Goal: Information Seeking & Learning: Compare options

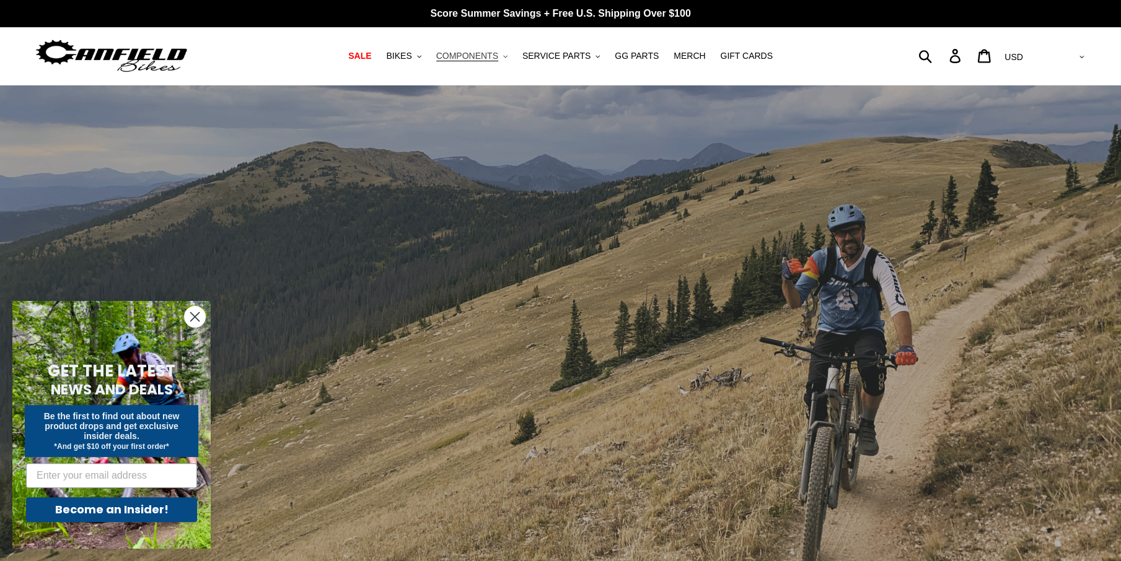
click at [485, 59] on span "COMPONENTS" at bounding box center [467, 56] width 62 height 11
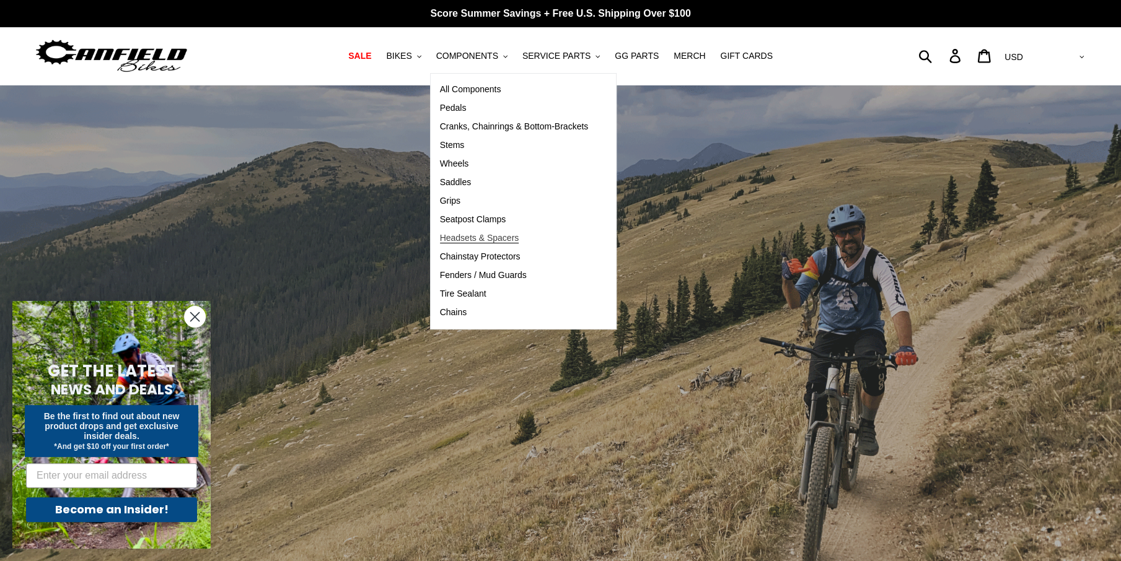
click at [489, 239] on span "Headsets & Spacers" at bounding box center [479, 238] width 79 height 11
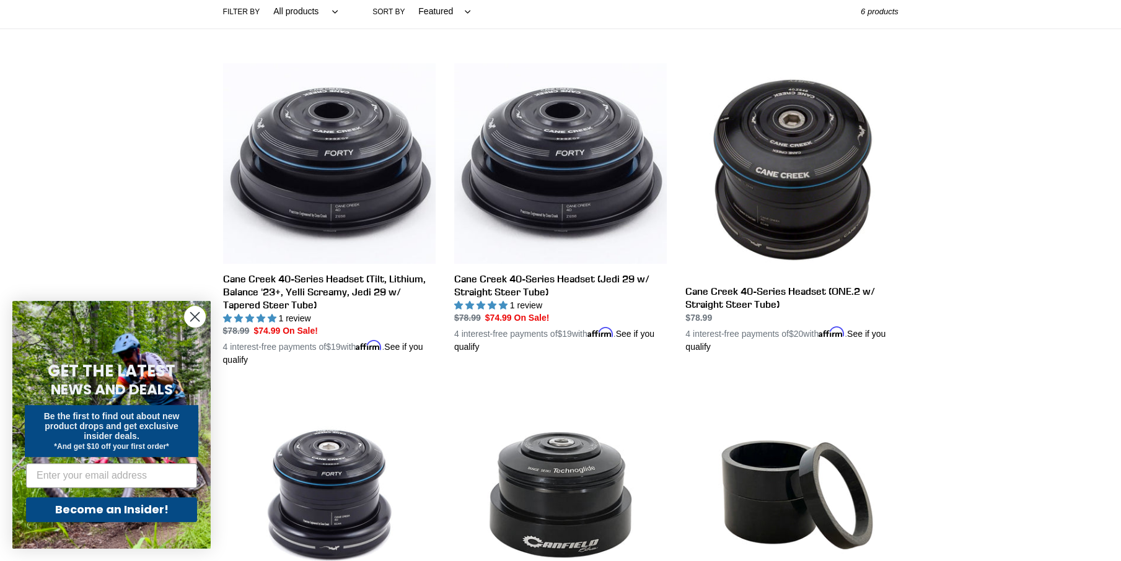
scroll to position [248, 0]
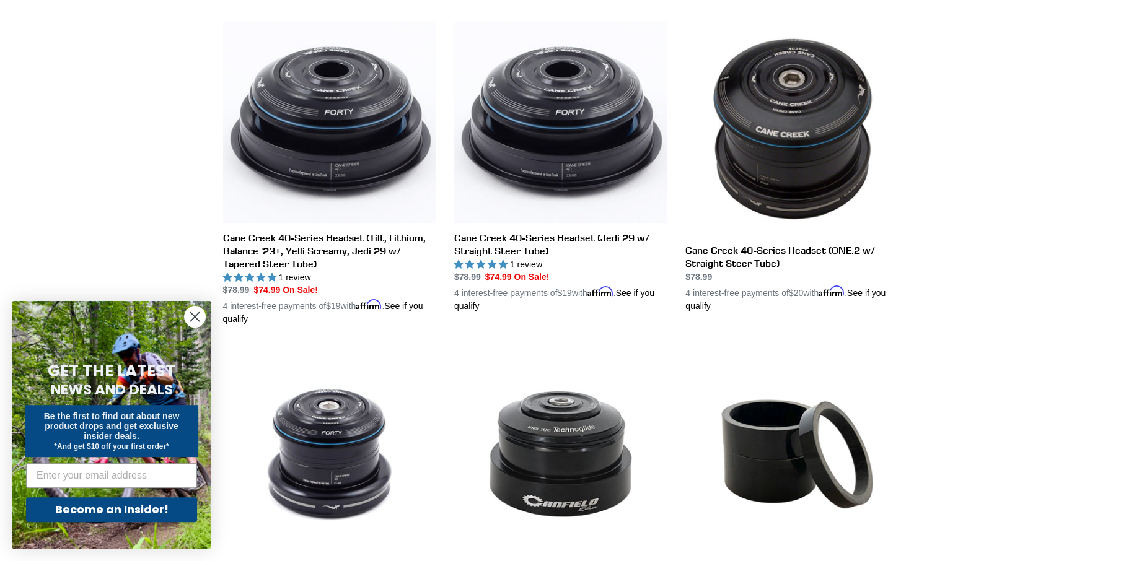
click at [193, 317] on circle "Close dialog" at bounding box center [195, 317] width 20 height 20
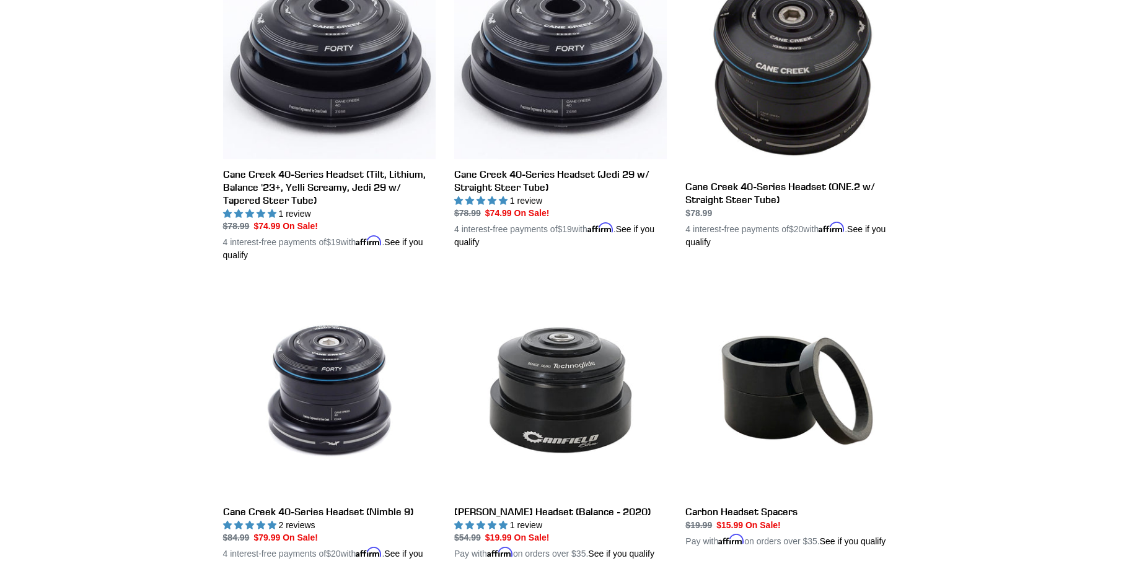
scroll to position [310, 0]
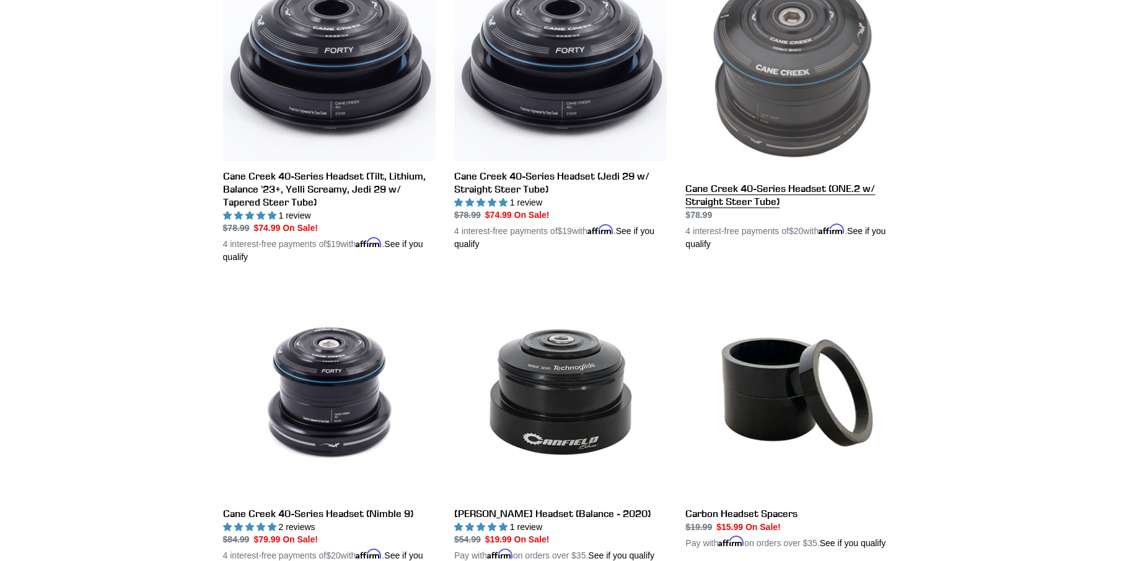
click at [820, 191] on link "Cane Creek 40-Series Headset (ONE.2 w/ Straight Steer Tube)" at bounding box center [791, 105] width 213 height 290
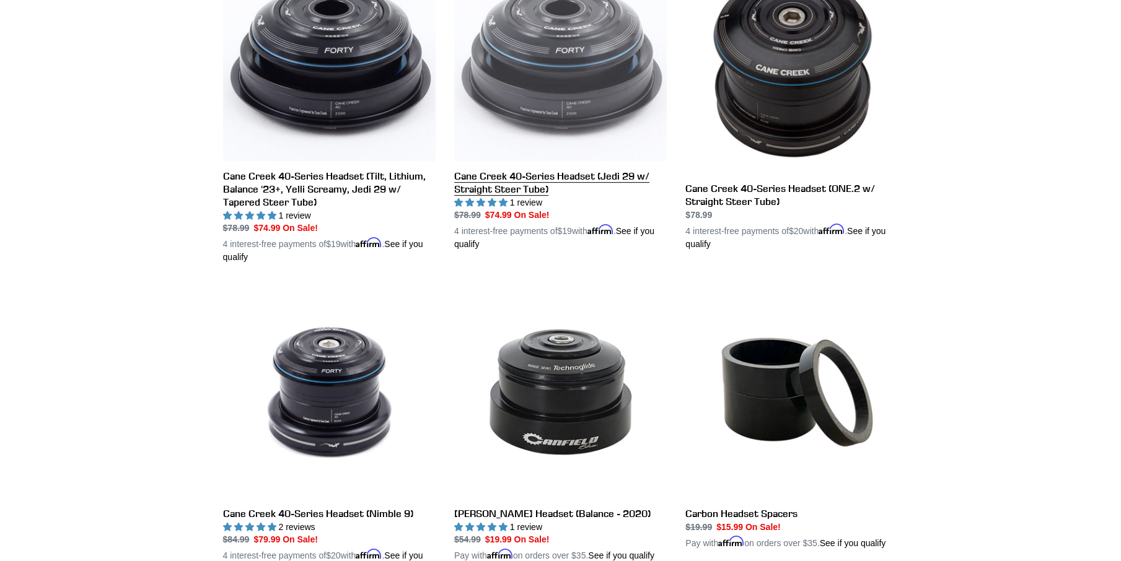
click at [590, 182] on link "Cane Creek 40-Series Headset (Jedi 29 w/ Straight Steer Tube)" at bounding box center [560, 105] width 213 height 291
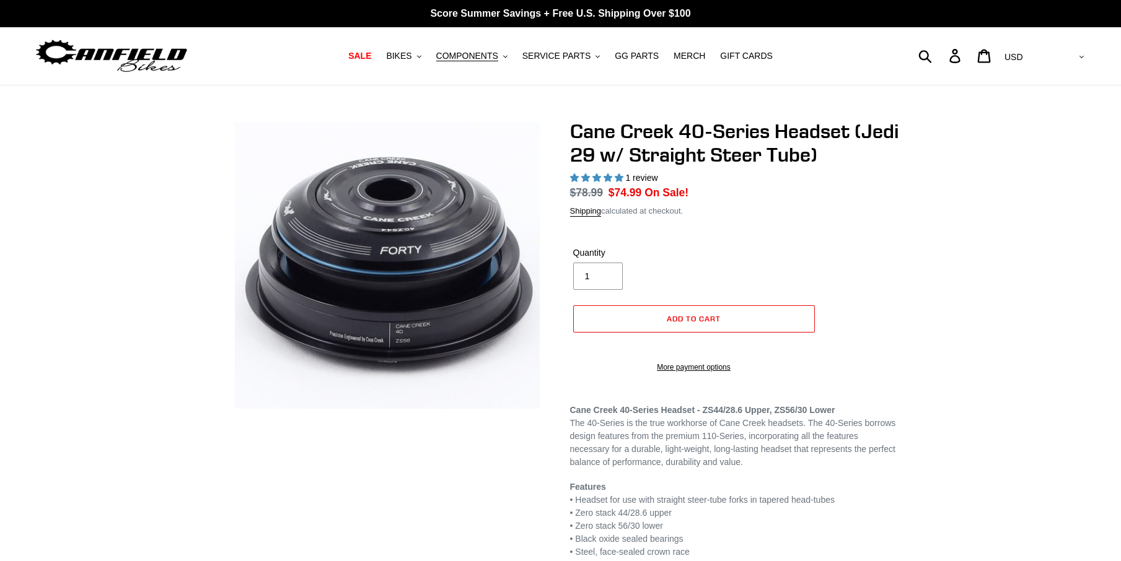
select select "highest-rating"
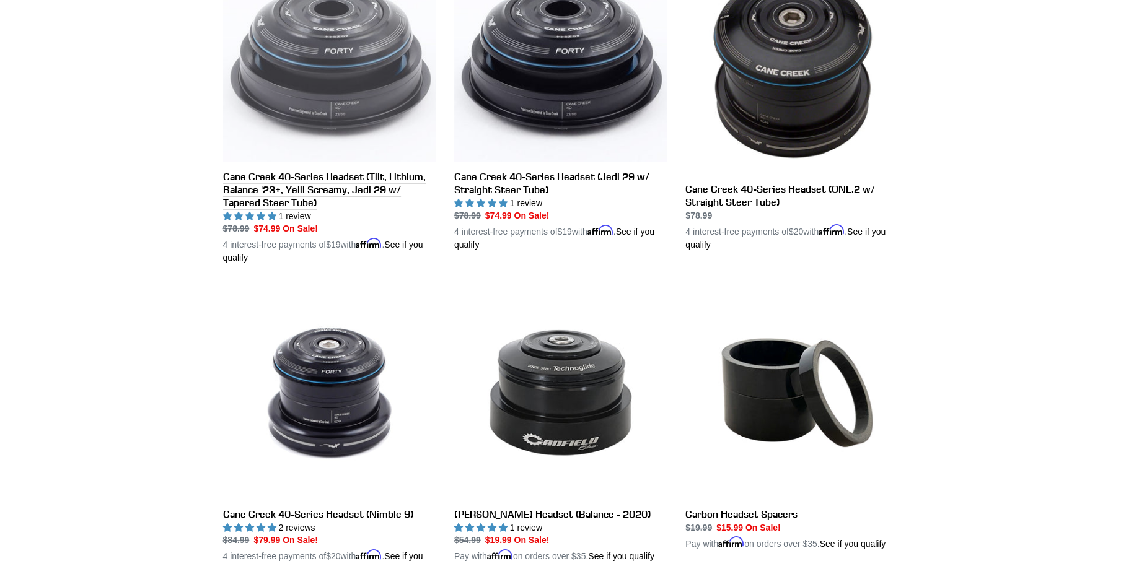
click at [346, 189] on link "Cane Creek 40-Series Headset (Tilt, Lithium, Balance '23+, Yelli Screamy, Jedi …" at bounding box center [329, 112] width 213 height 304
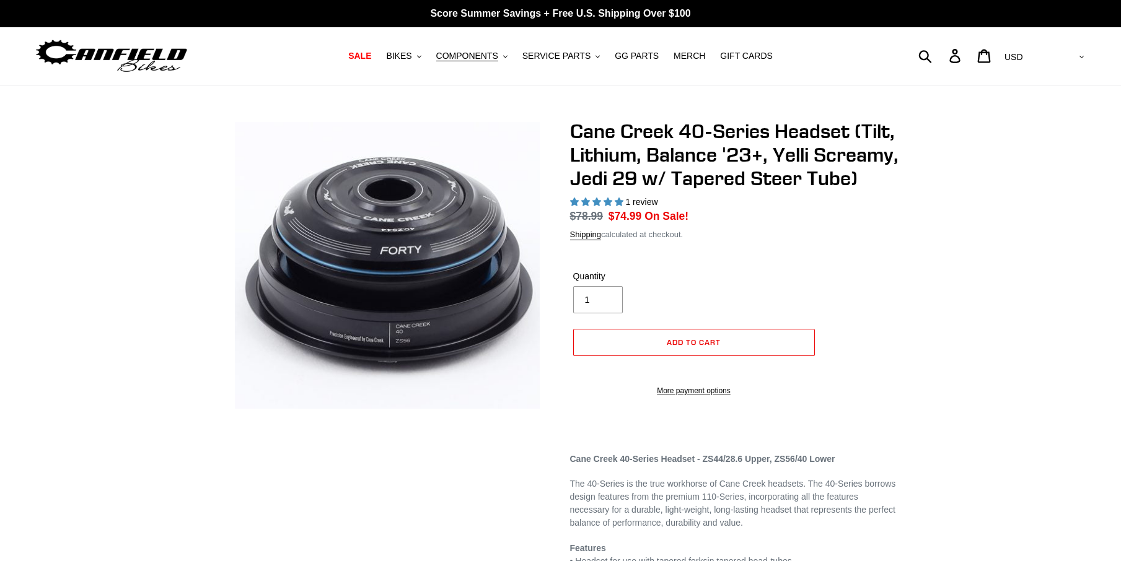
select select "highest-rating"
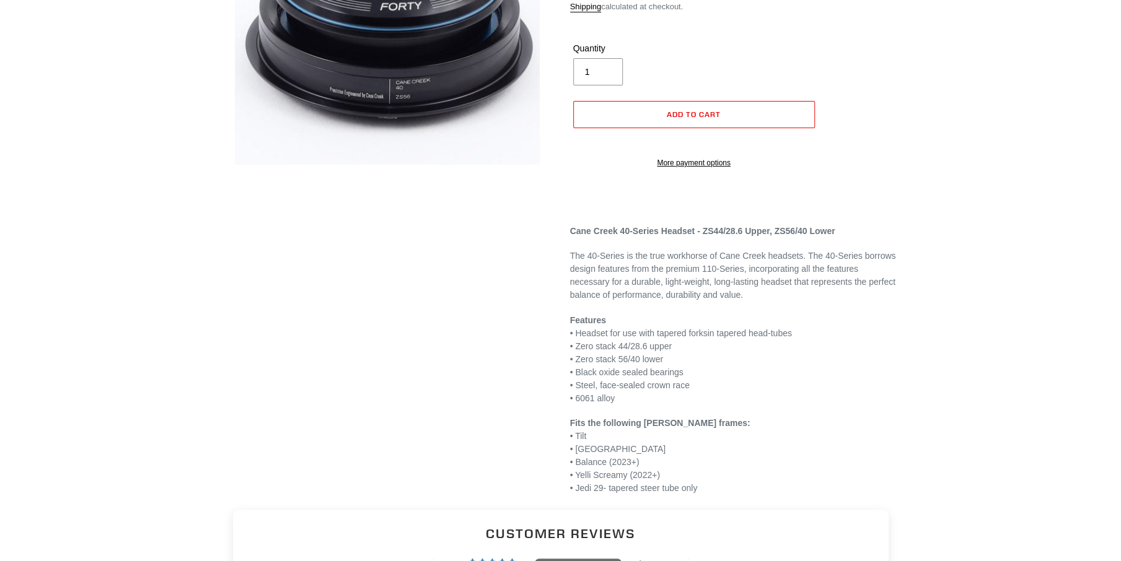
scroll to position [310, 0]
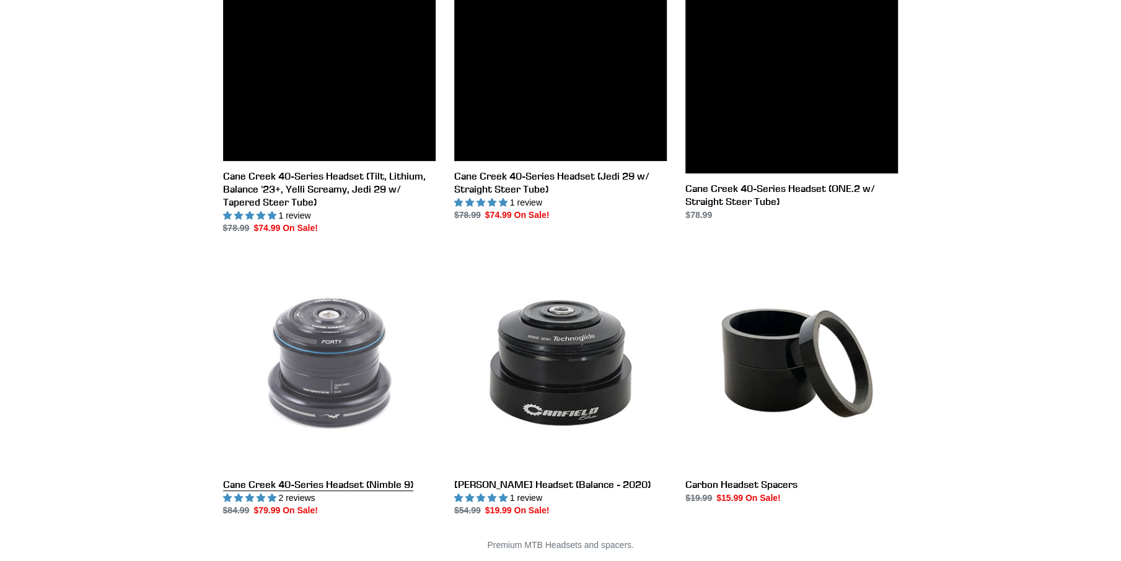
scroll to position [310, 0]
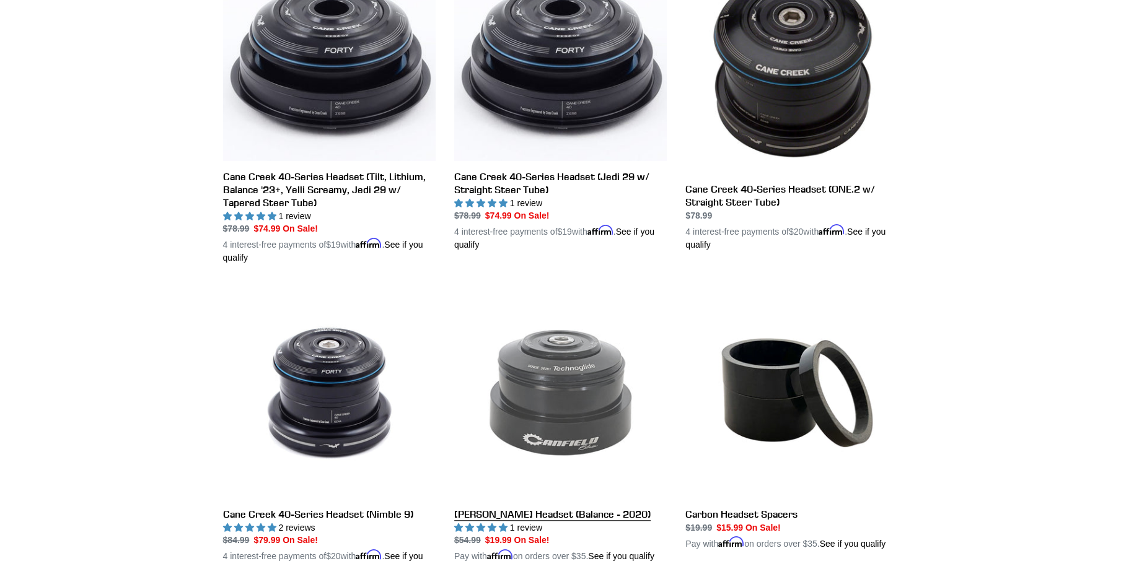
click at [568, 439] on link "Canfield Headset (Balance - 2020)" at bounding box center [560, 424] width 213 height 277
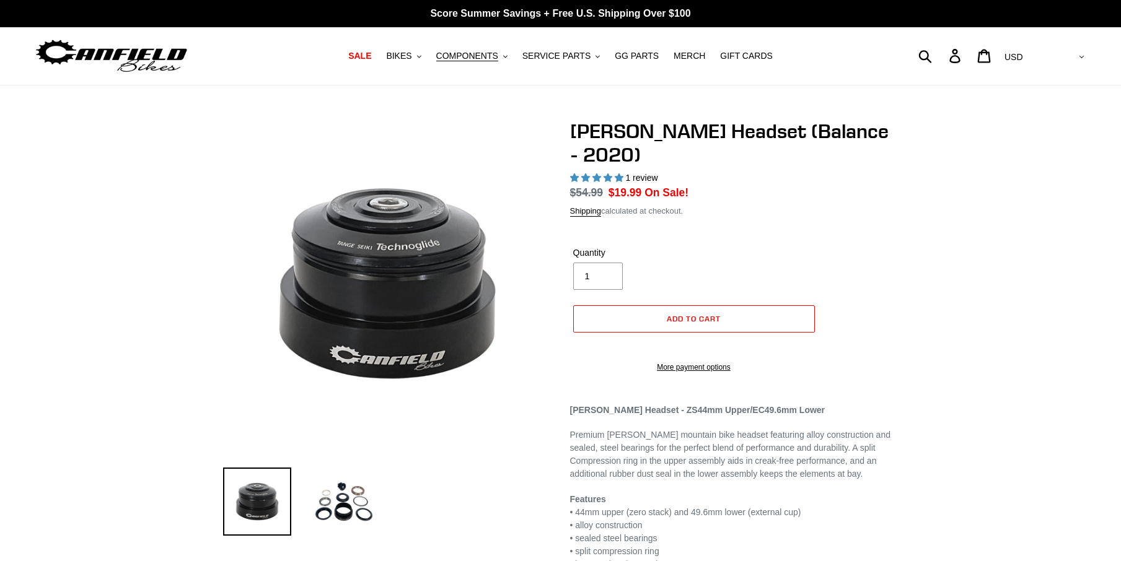
select select "highest-rating"
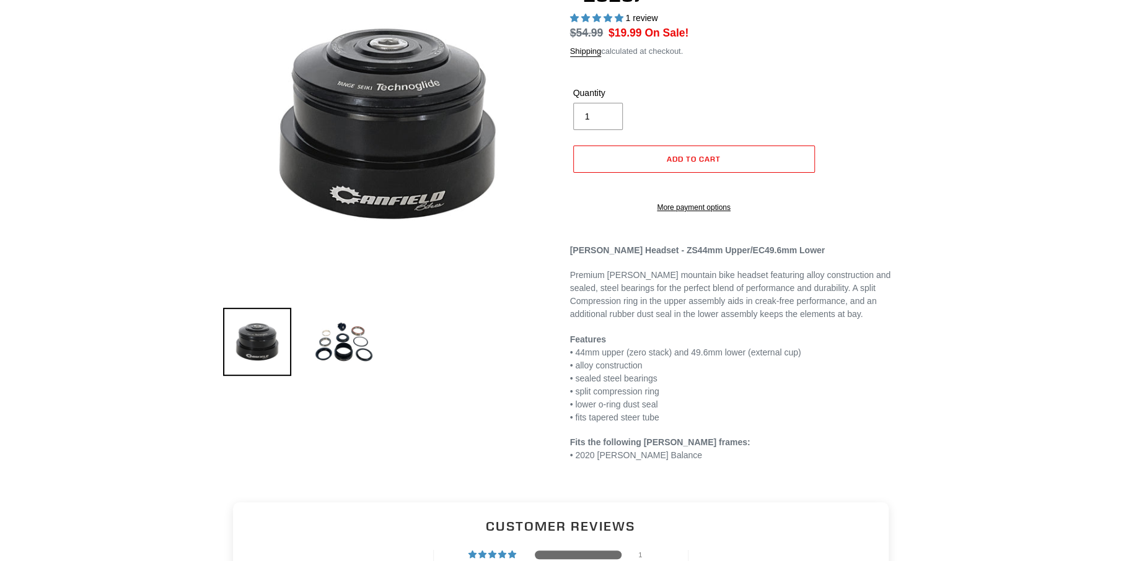
scroll to position [186, 0]
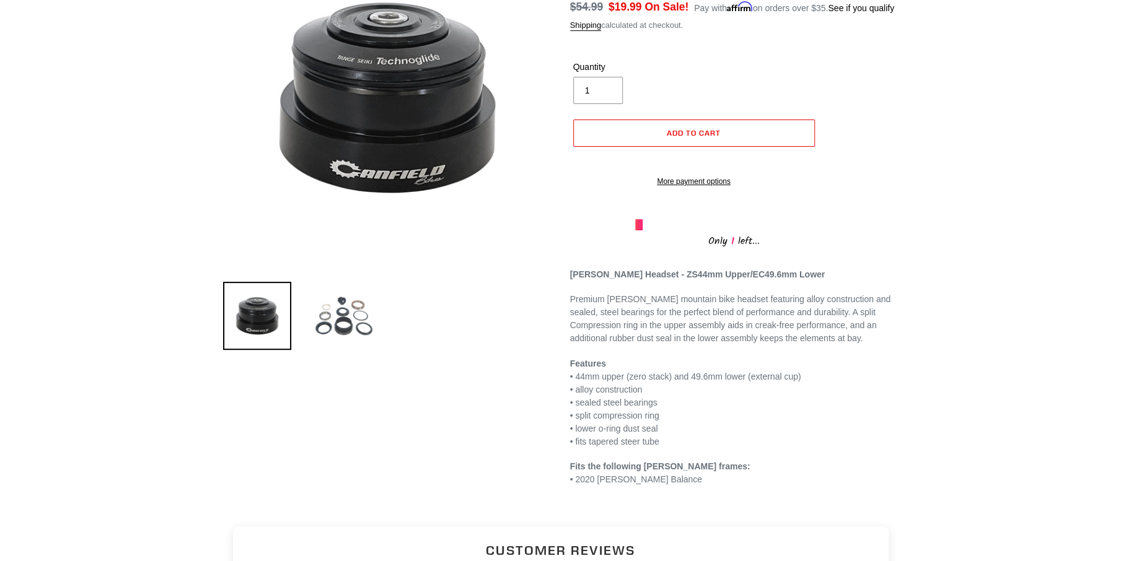
click at [359, 325] on img at bounding box center [344, 316] width 68 height 68
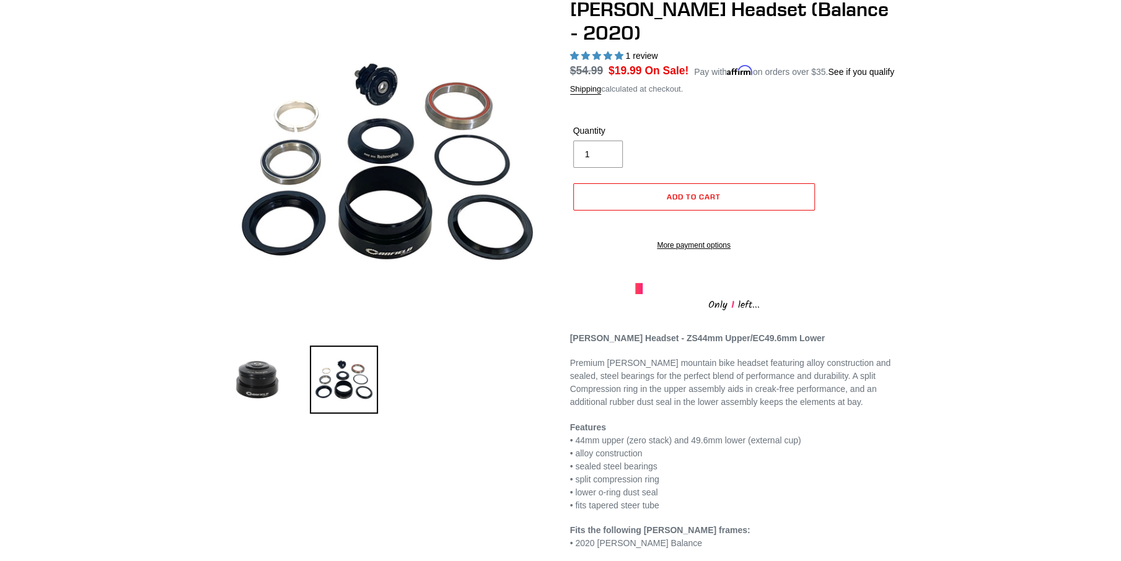
scroll to position [124, 0]
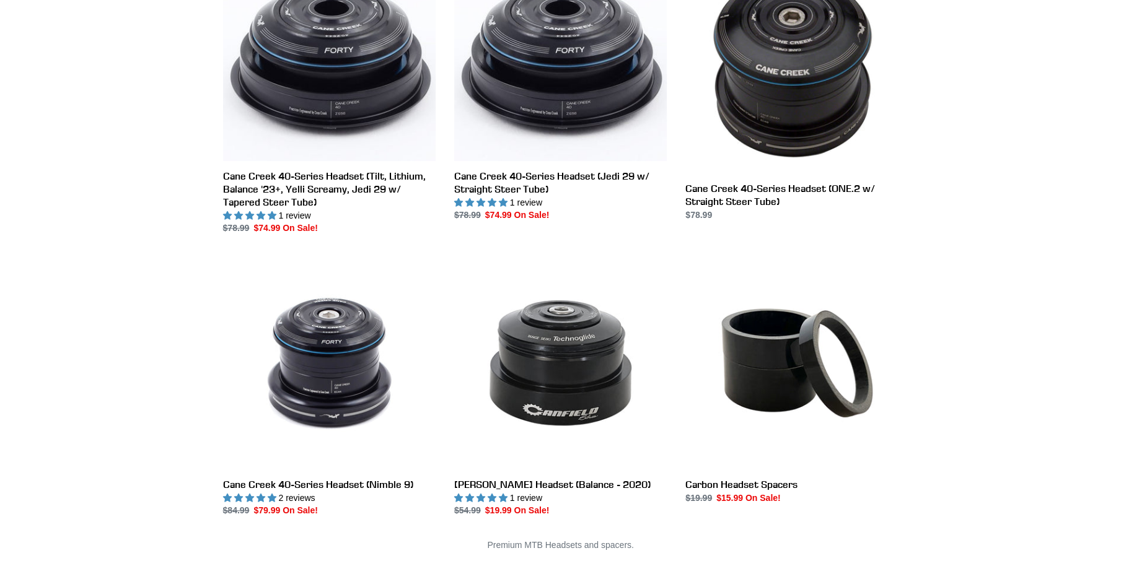
scroll to position [310, 0]
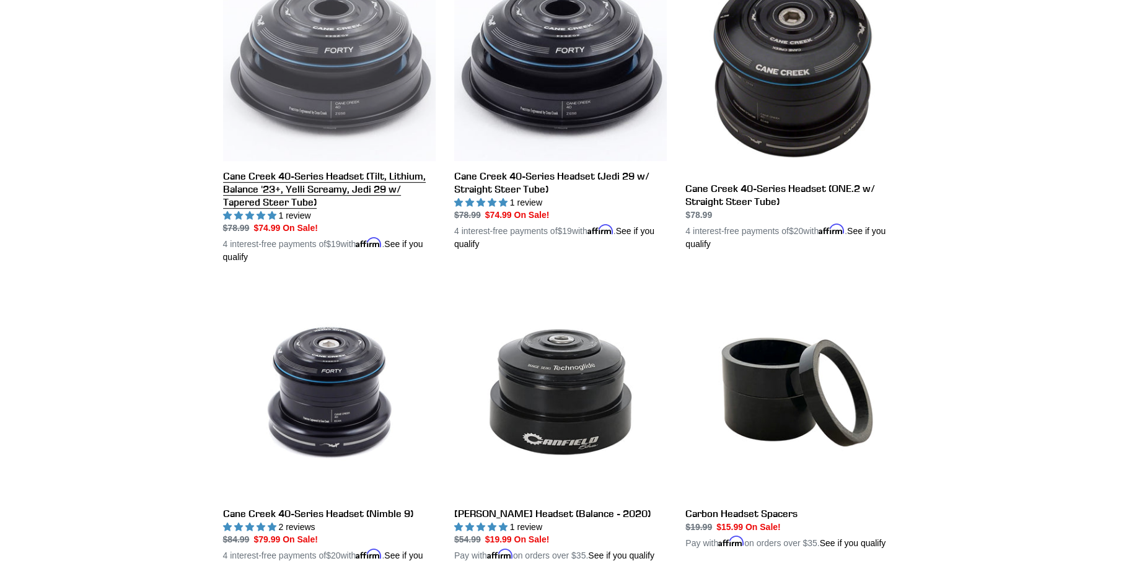
click at [320, 186] on link "Cane Creek 40-Series Headset (Tilt, Lithium, Balance '23+, Yelli Screamy, Jedi …" at bounding box center [329, 112] width 213 height 304
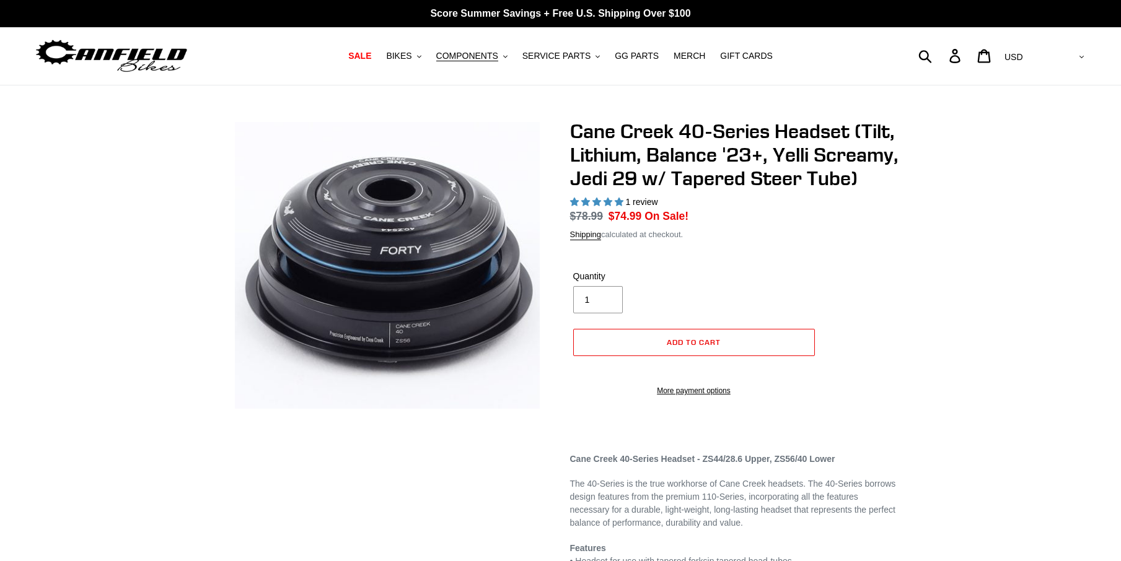
select select "highest-rating"
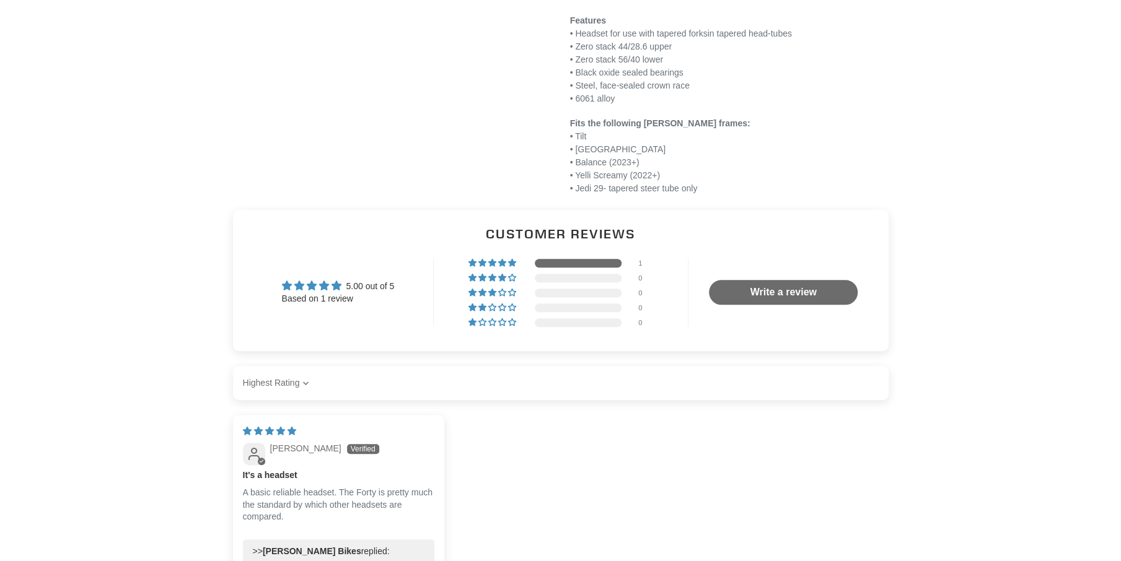
scroll to position [743, 0]
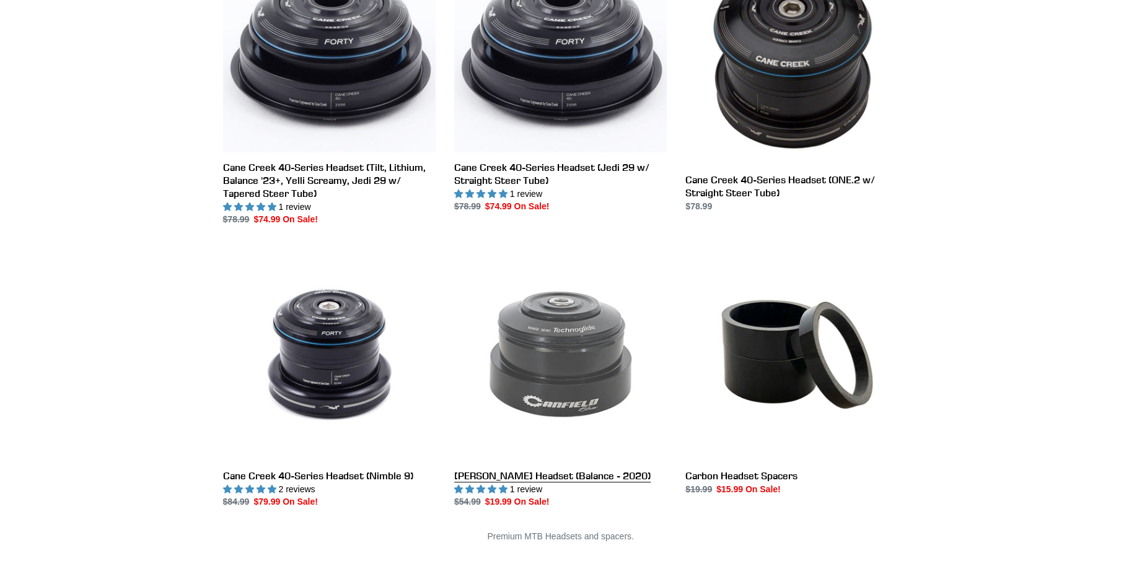
scroll to position [310, 0]
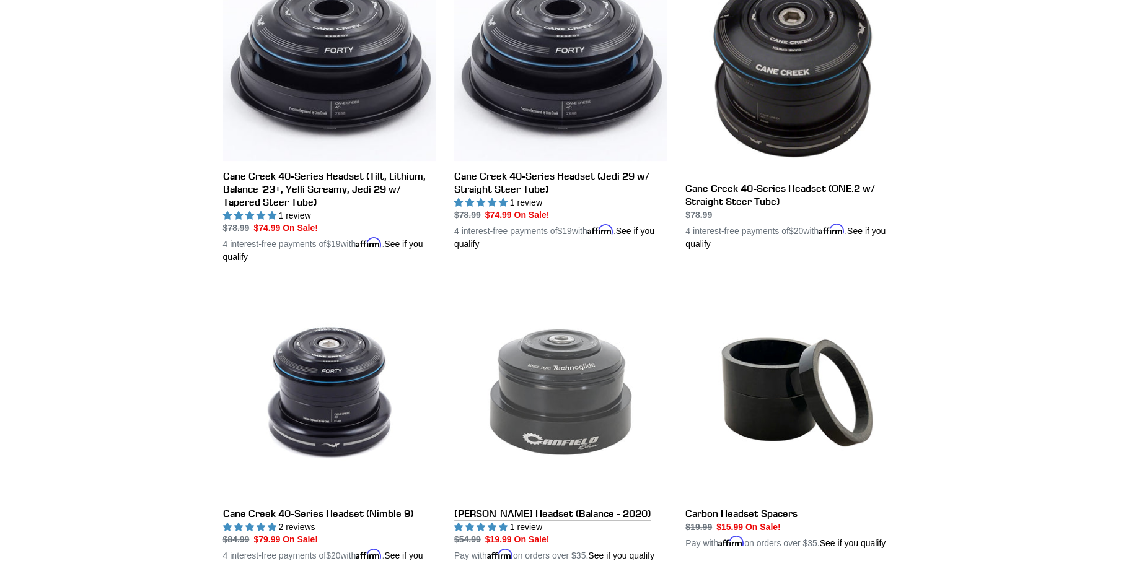
click at [601, 385] on link "[PERSON_NAME] Headset (Balance - 2020)" at bounding box center [560, 424] width 213 height 277
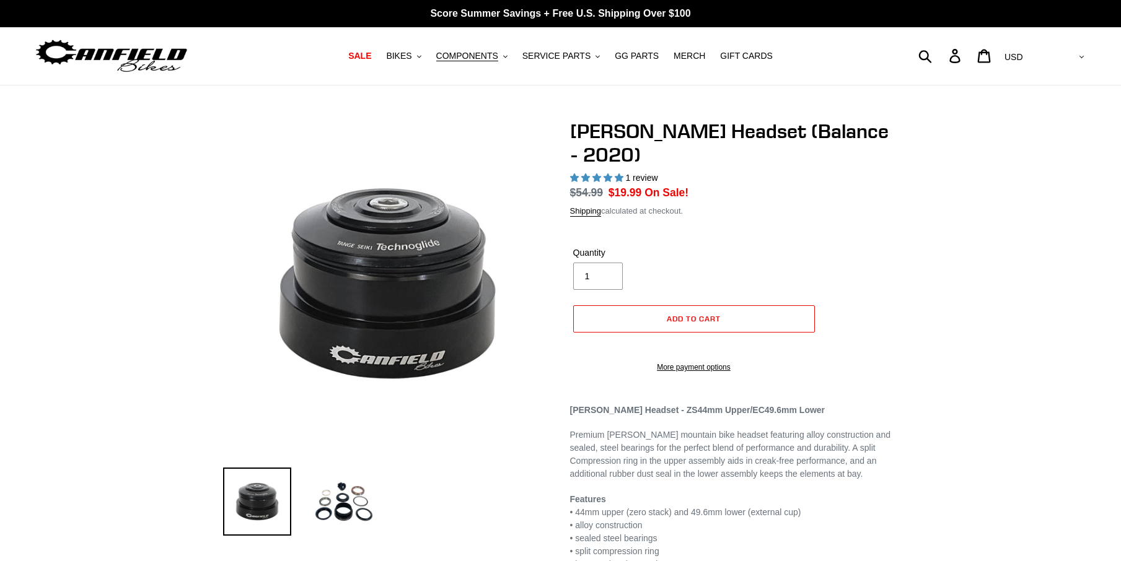
select select "highest-rating"
